Goal: Task Accomplishment & Management: Use online tool/utility

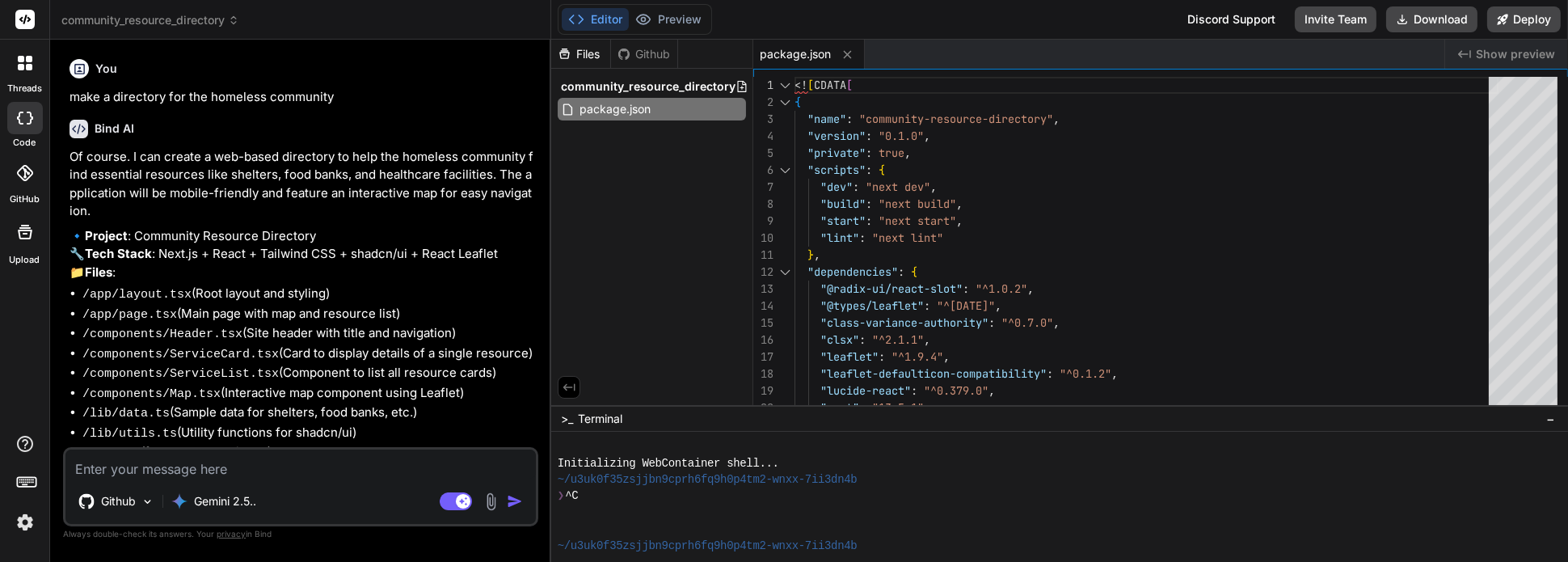
scroll to position [796, 0]
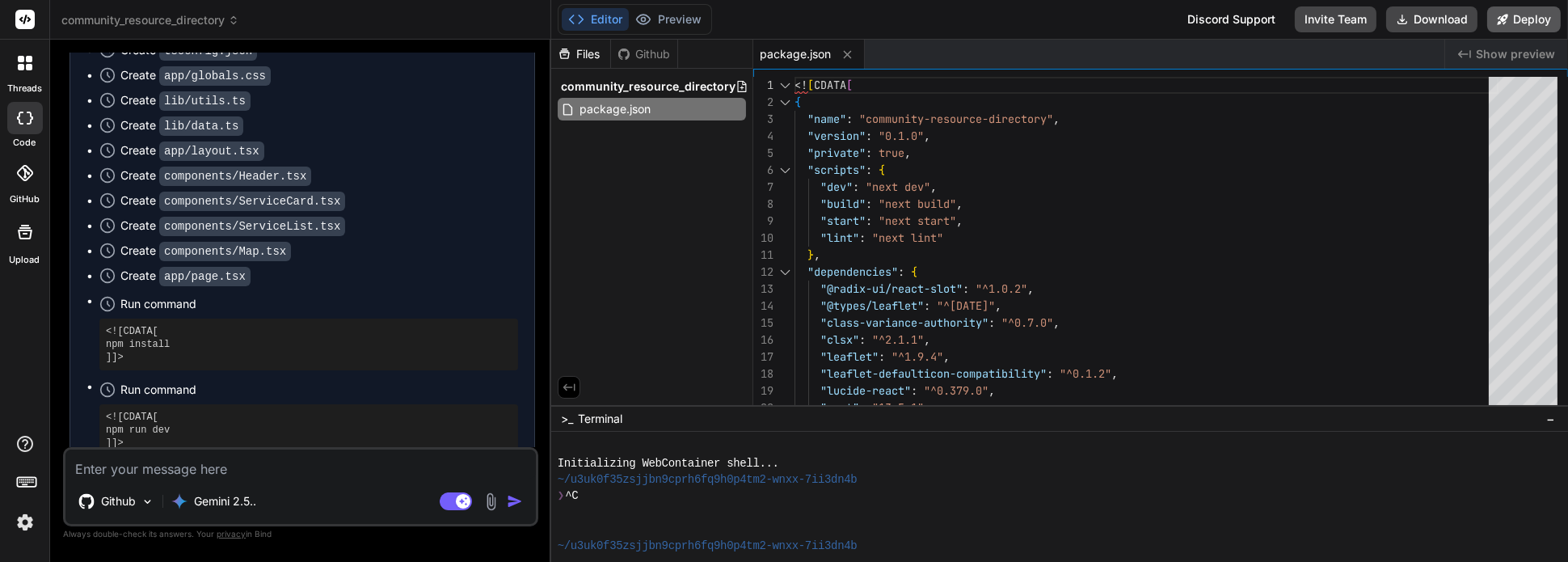
click at [1517, 24] on button "Deploy" at bounding box center [1524, 19] width 74 height 26
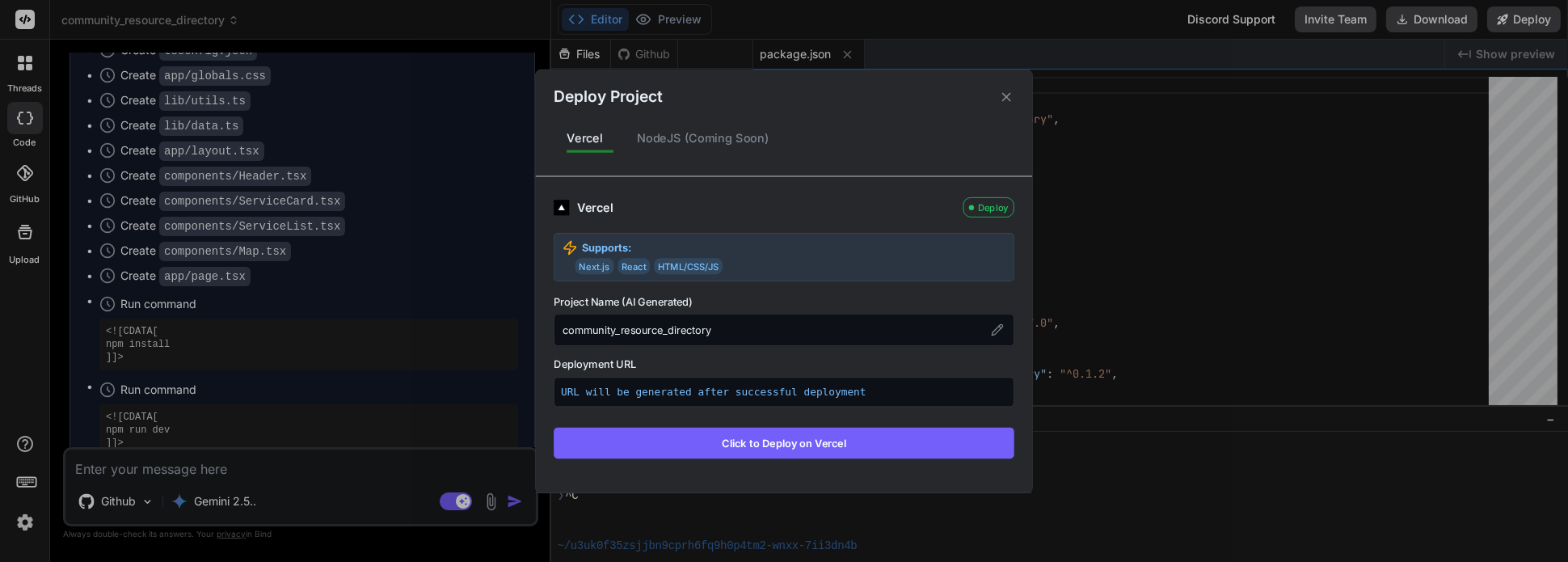
click at [777, 444] on button "Click to Deploy on Vercel" at bounding box center [783, 442] width 461 height 31
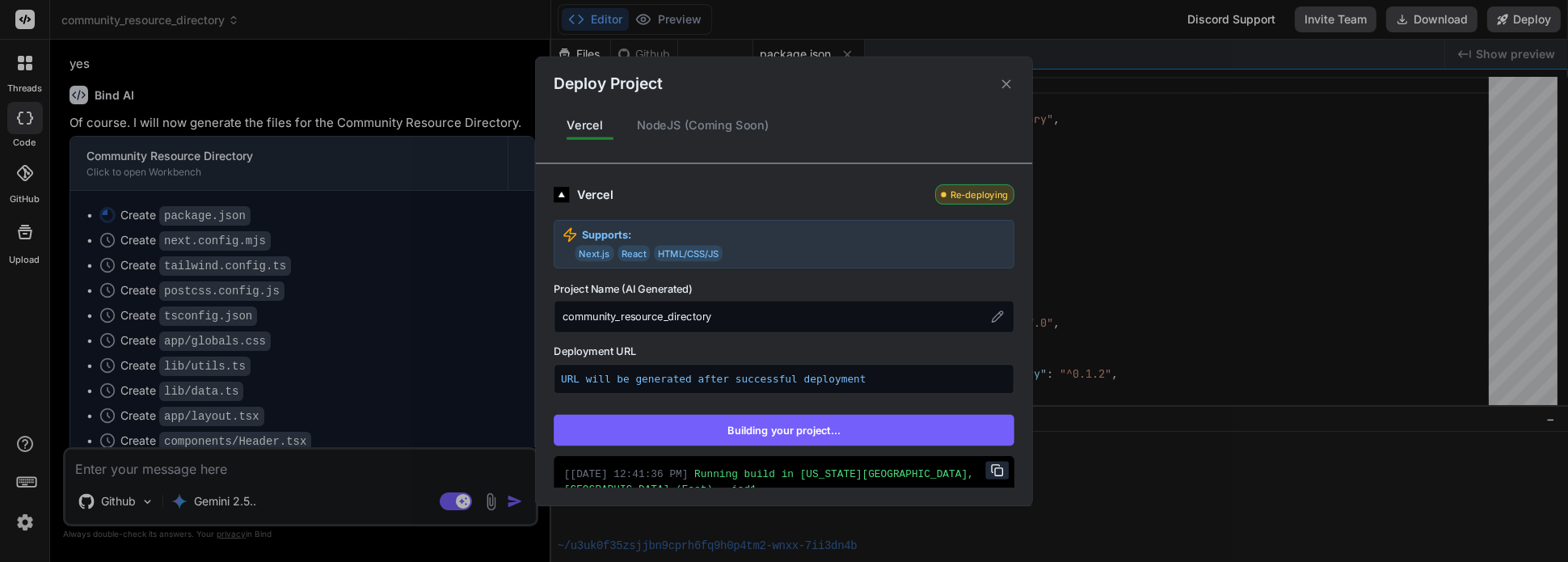
type textarea "x"
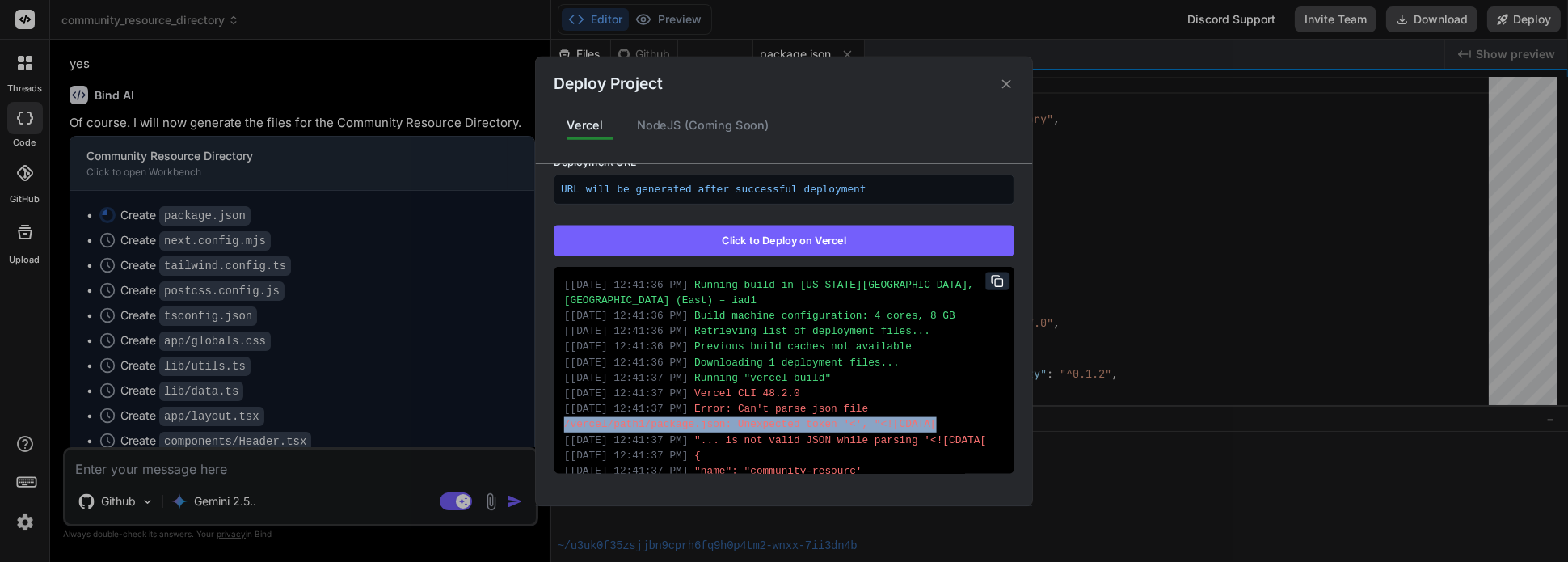
click at [230, 467] on div "Deploy Project Vercel NodeJS (Coming Soon) Vercel Failed Supports: Next.js Reac…" at bounding box center [784, 281] width 1568 height 562
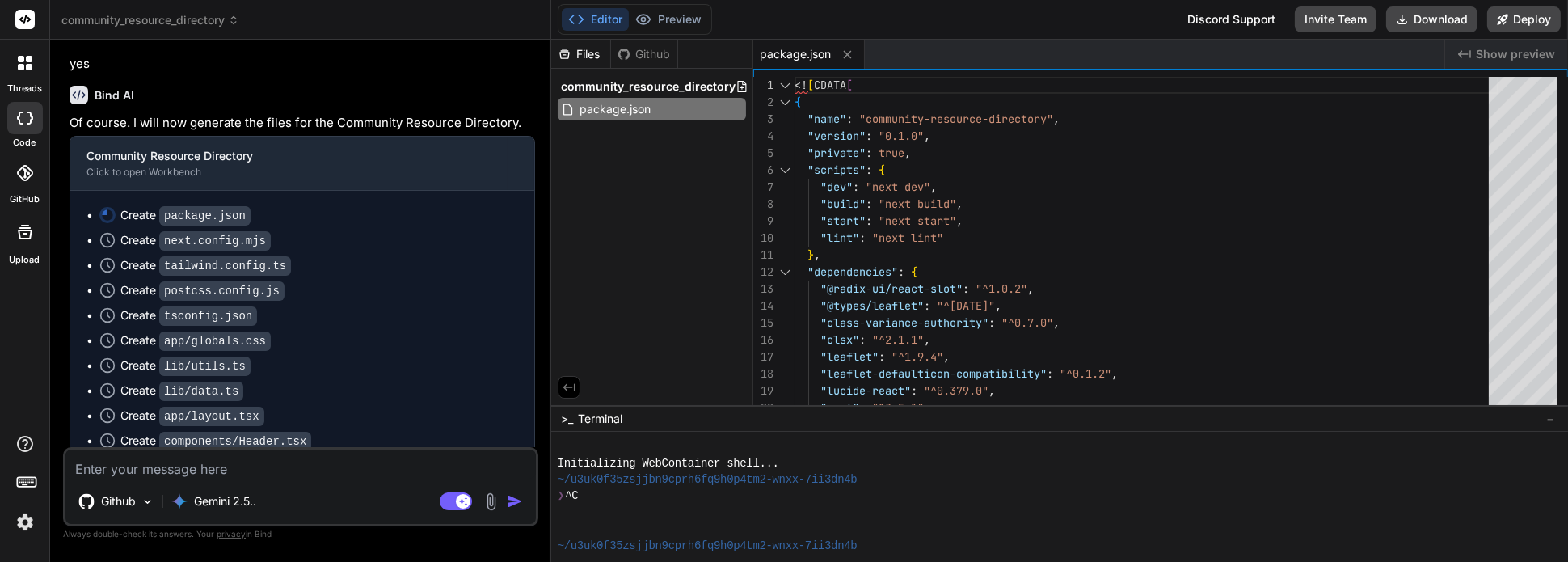
click at [230, 465] on textarea at bounding box center [300, 464] width 471 height 29
type textarea "f"
type textarea "x"
type textarea "fi"
type textarea "x"
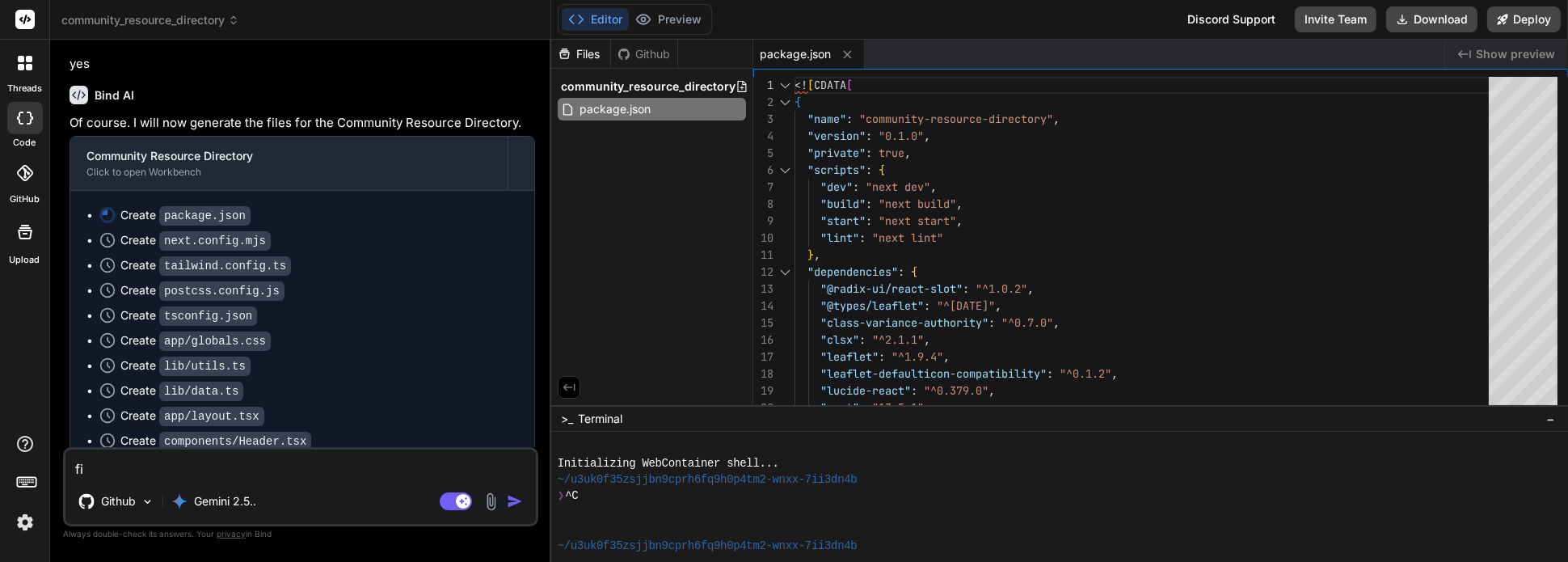
type textarea "fix"
type textarea "x"
type textarea "fix"
type textarea "x"
type textarea "fix i"
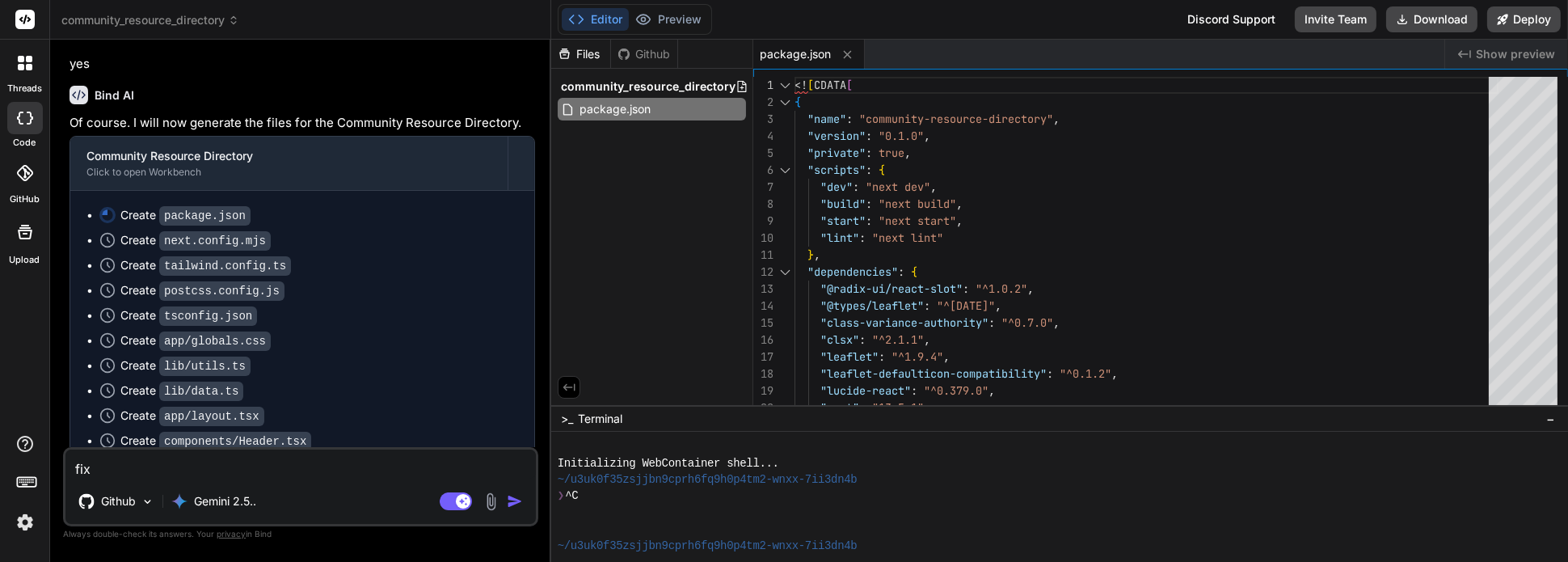
type textarea "x"
type textarea "fix is"
type textarea "x"
type textarea "fix iss"
type textarea "x"
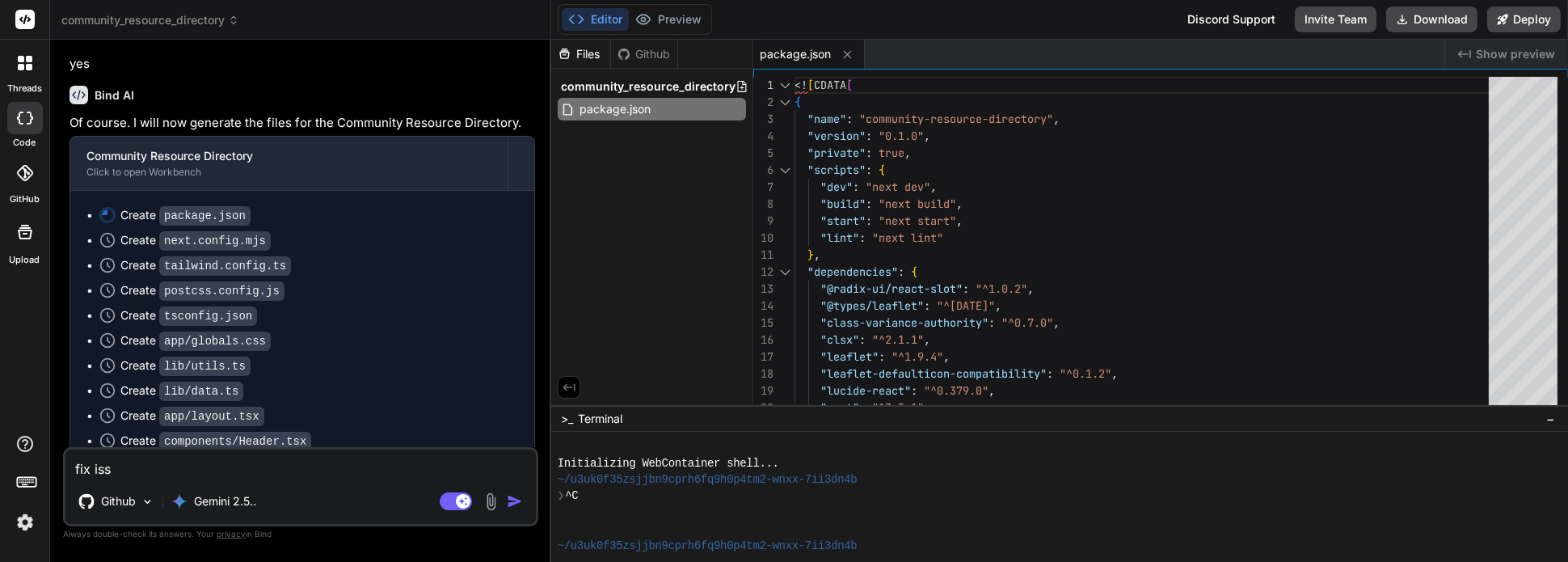
type textarea "fix issu"
type textarea "x"
type textarea "fix issue"
type textarea "x"
type textarea "fix issue"
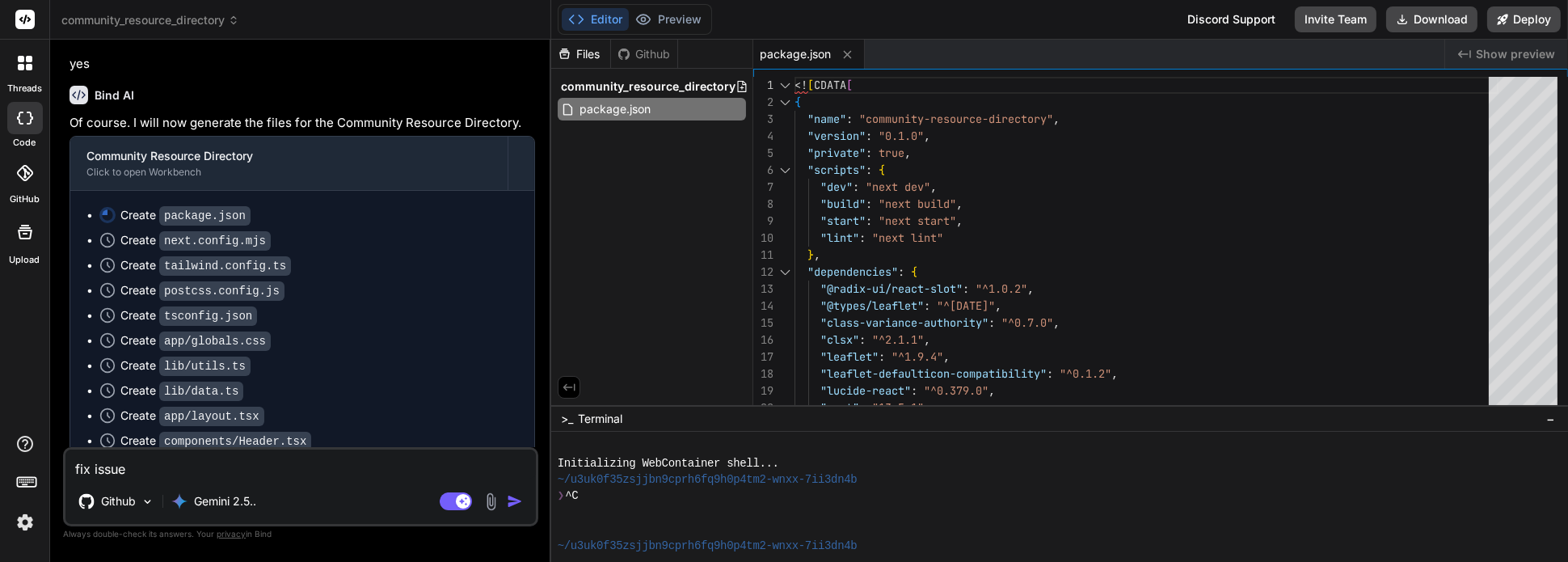
type textarea "x"
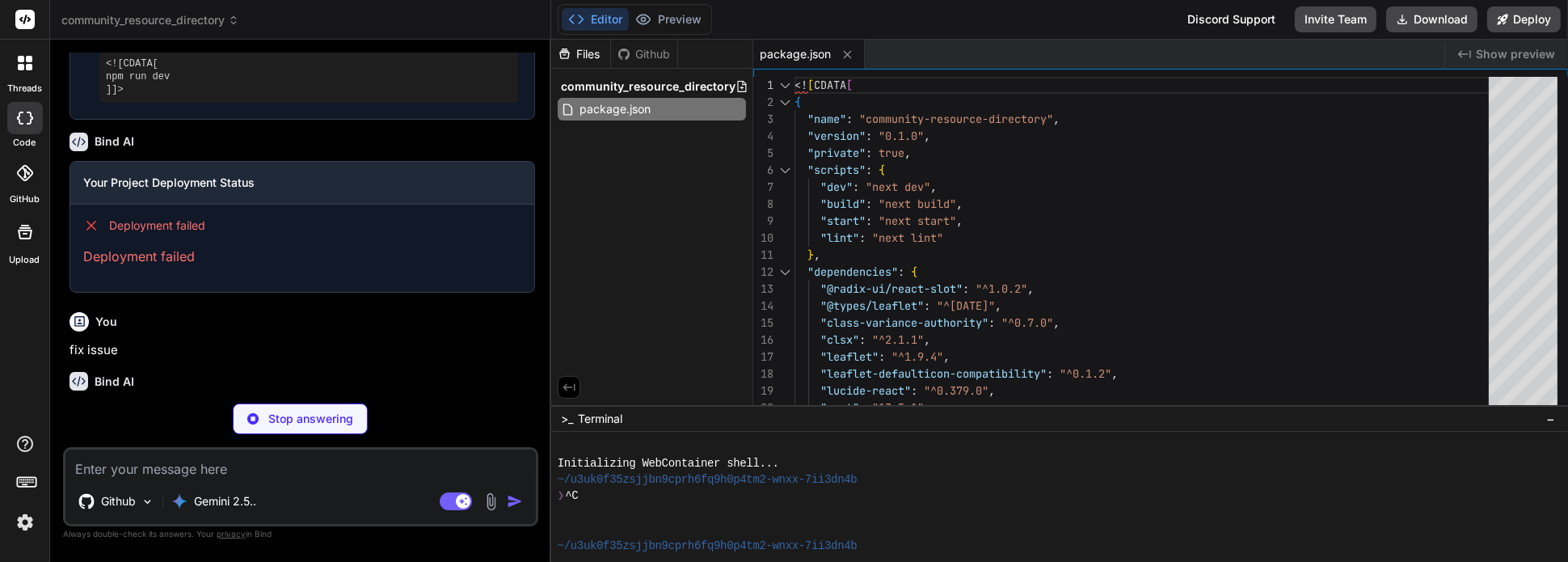
scroll to position [1149, 0]
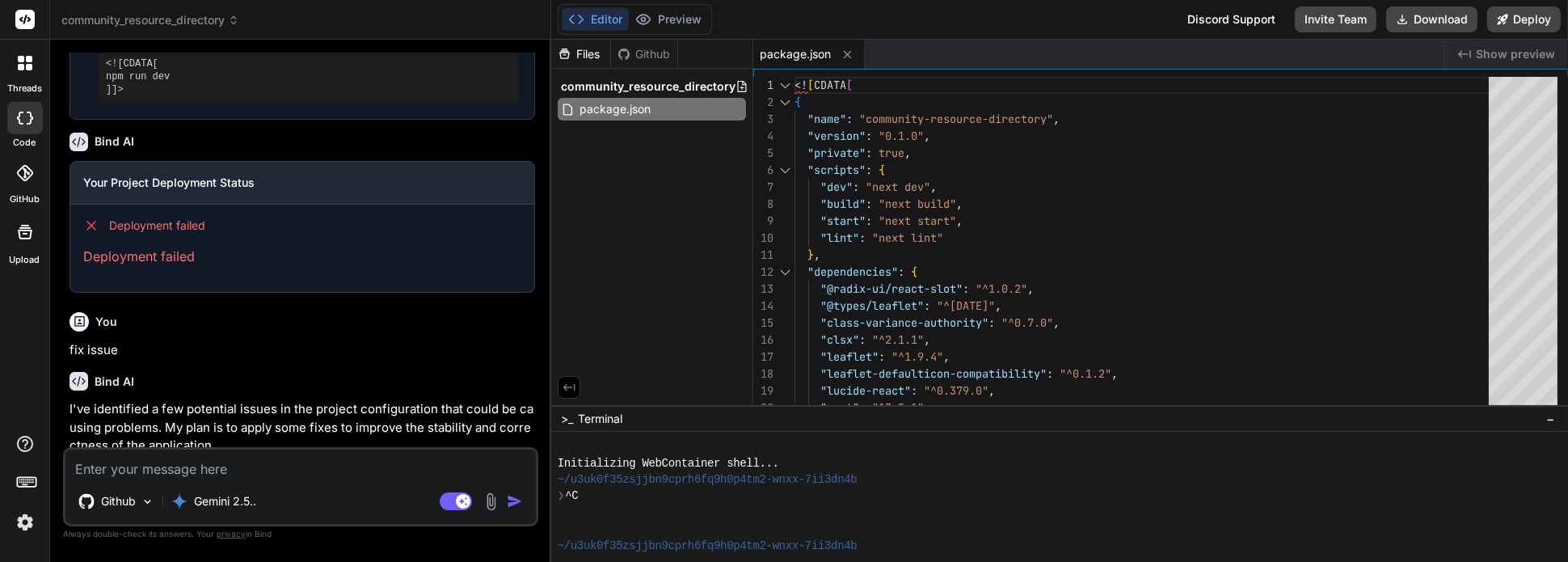
type textarea "x"
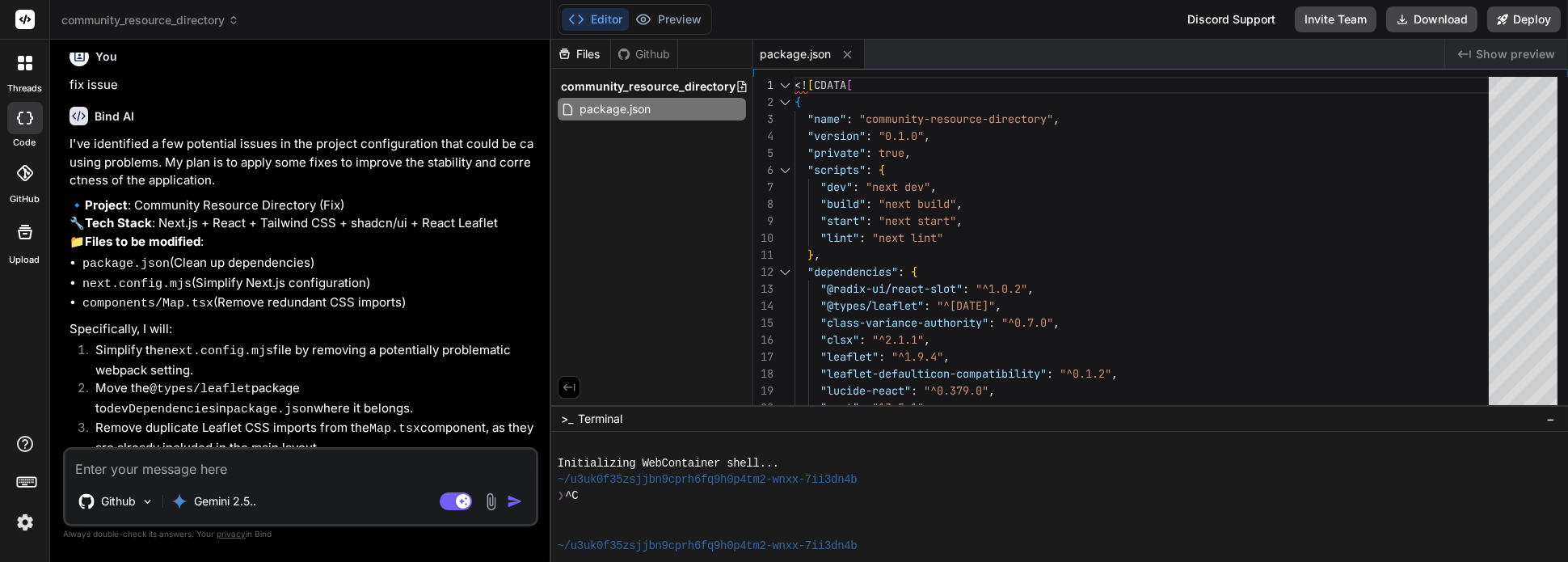
click at [286, 466] on textarea at bounding box center [300, 464] width 471 height 29
type textarea "y"
type textarea "x"
type textarea "ye"
type textarea "x"
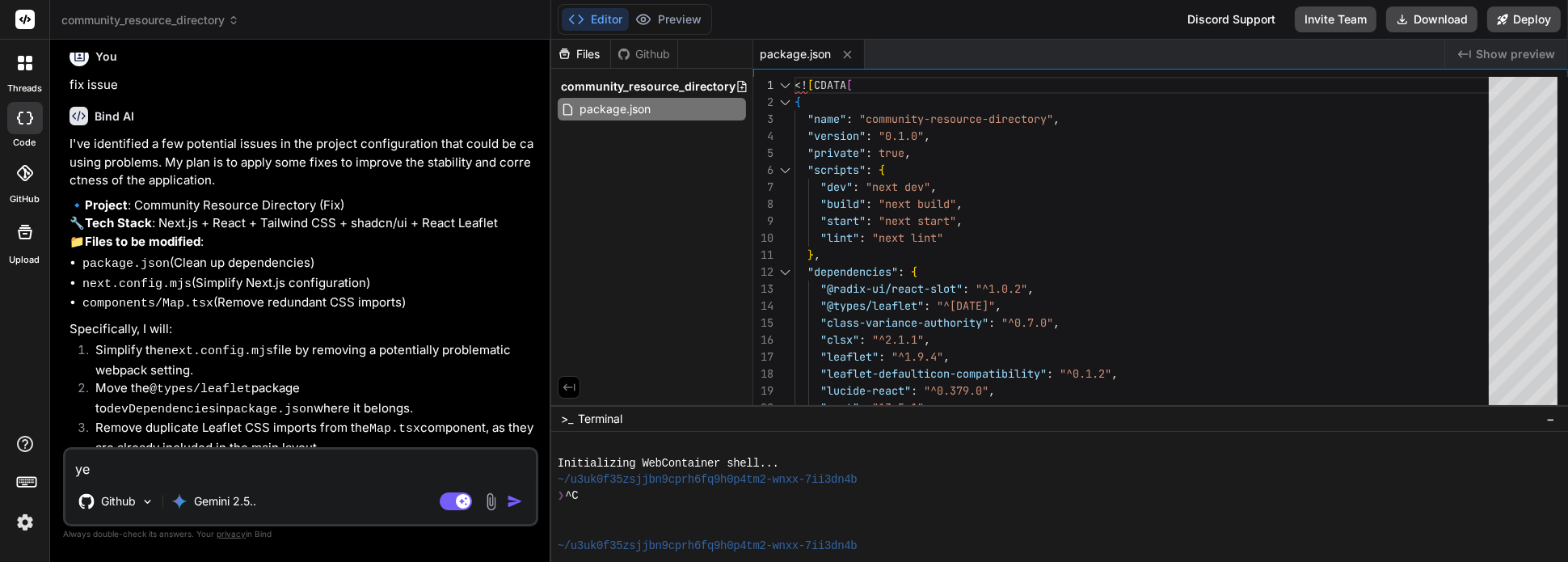
type textarea "yes"
type textarea "x"
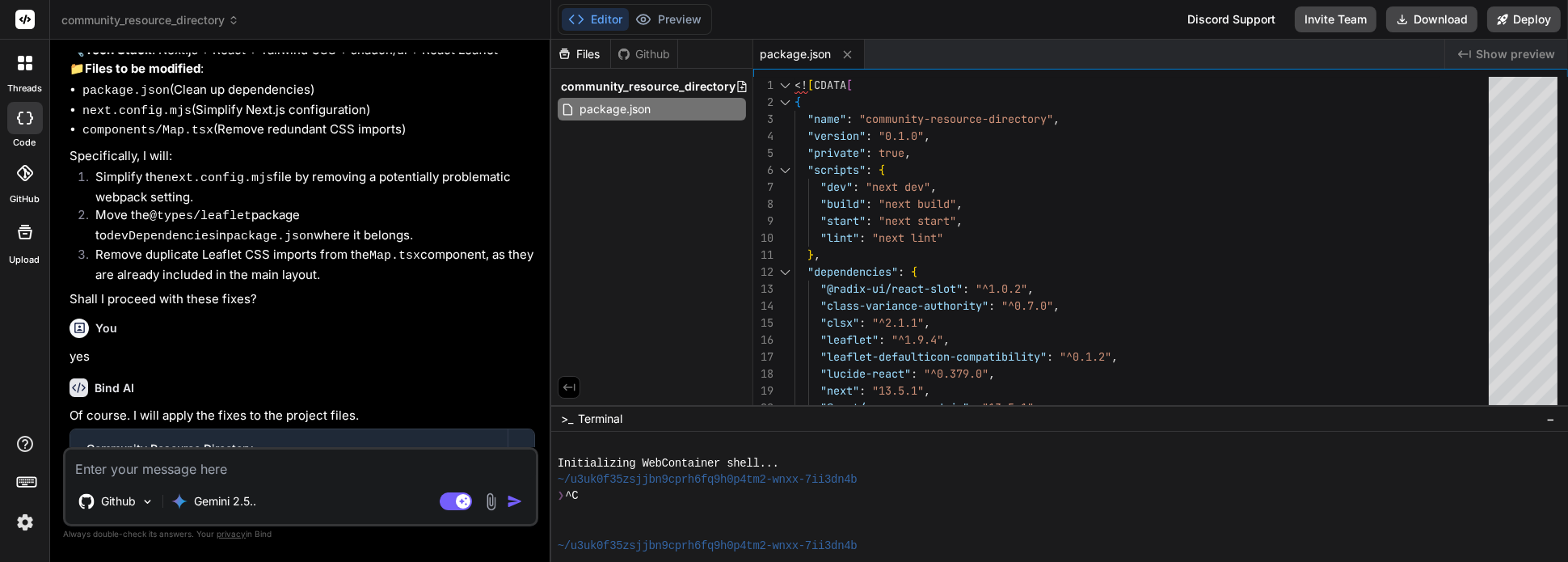
scroll to position [1855, 0]
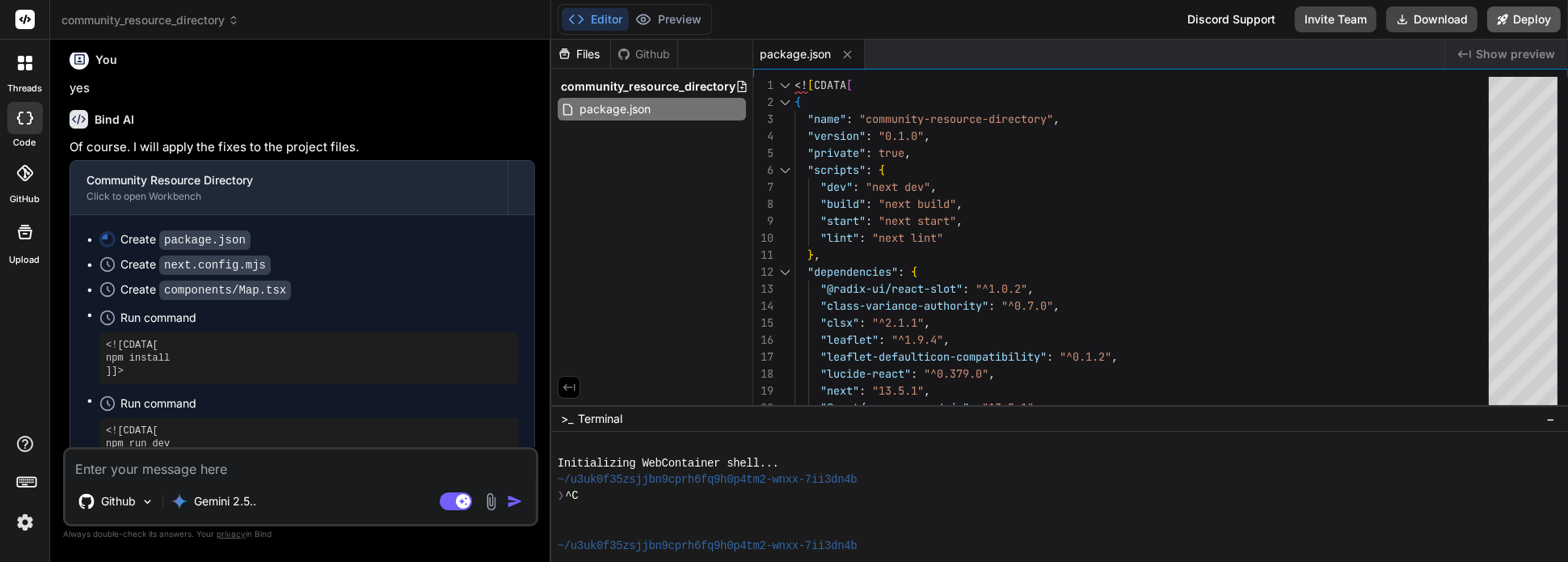
click at [1521, 25] on button "Deploy" at bounding box center [1524, 19] width 74 height 26
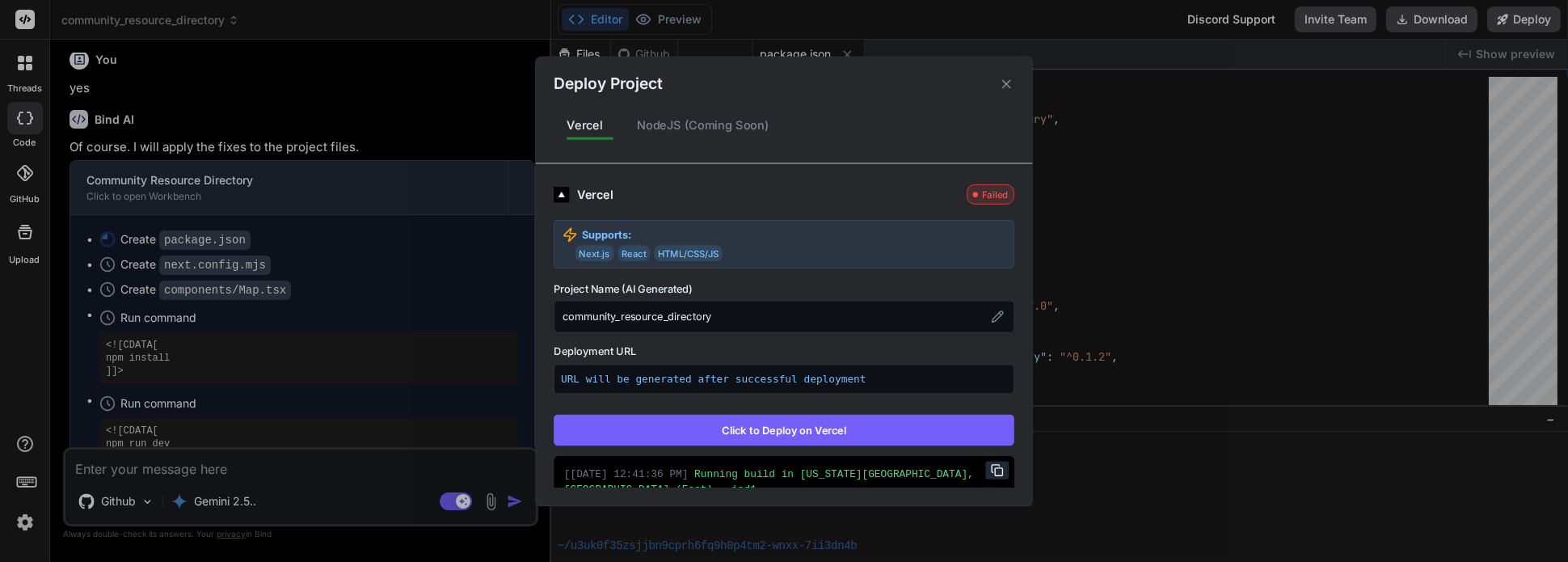
click at [833, 429] on button "Click to Deploy on Vercel" at bounding box center [783, 429] width 461 height 31
type textarea "x"
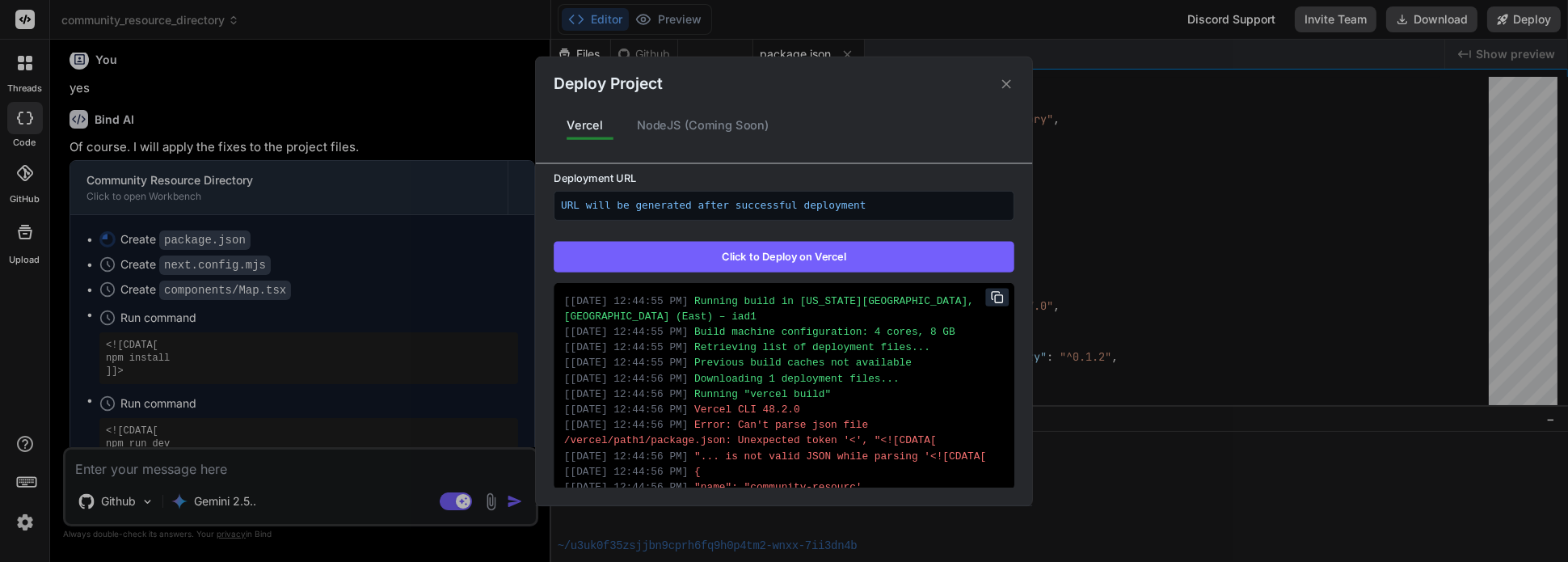
scroll to position [237, 0]
